Goal: Book appointment/travel/reservation

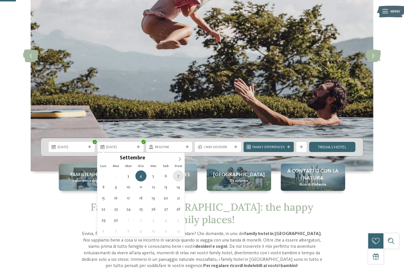
type div "[DATE]"
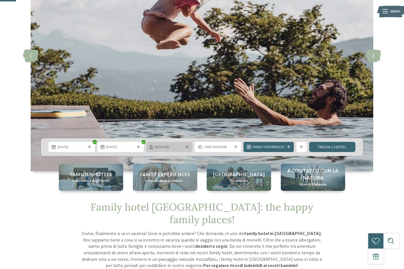
click at [170, 150] on div "Regione" at bounding box center [169, 147] width 46 height 10
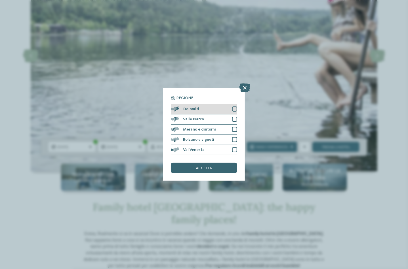
click at [235, 107] on div at bounding box center [234, 109] width 5 height 5
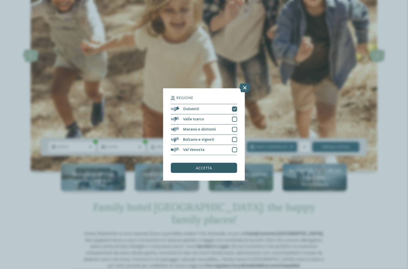
click at [210, 169] on span "accetta" at bounding box center [204, 168] width 16 height 4
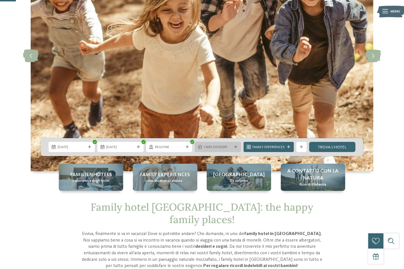
click at [235, 148] on icon at bounding box center [235, 147] width 3 height 3
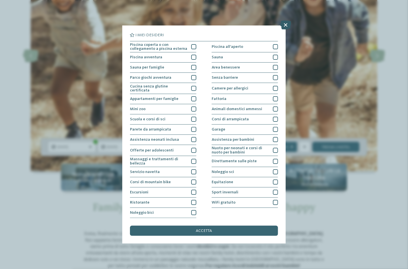
click at [286, 25] on icon at bounding box center [285, 24] width 11 height 9
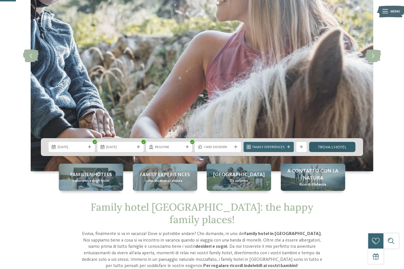
click at [346, 146] on link "trova l’hotel" at bounding box center [332, 147] width 46 height 10
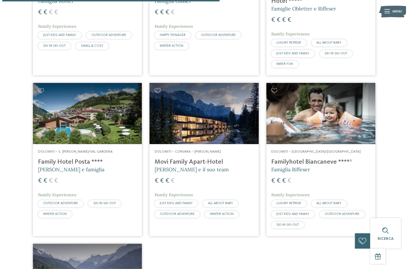
scroll to position [476, 0]
